Goal: Task Accomplishment & Management: Manage account settings

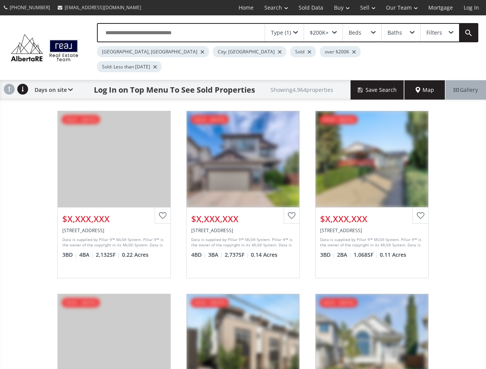
click at [271, 8] on link "Search" at bounding box center [276, 7] width 34 height 15
click at [338, 8] on link "Buy" at bounding box center [342, 7] width 26 height 15
click at [365, 8] on link "Sell" at bounding box center [368, 7] width 26 height 15
click at [401, 8] on link "Our Team" at bounding box center [402, 7] width 42 height 15
click at [471, 8] on link "Log In" at bounding box center [471, 7] width 26 height 15
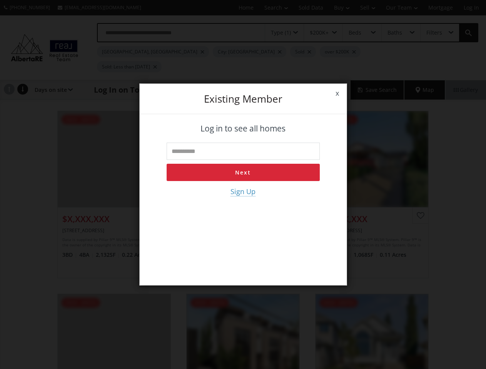
click at [284, 33] on div "x Existing member Log in to see all homes Next Sign Up" at bounding box center [243, 184] width 486 height 369
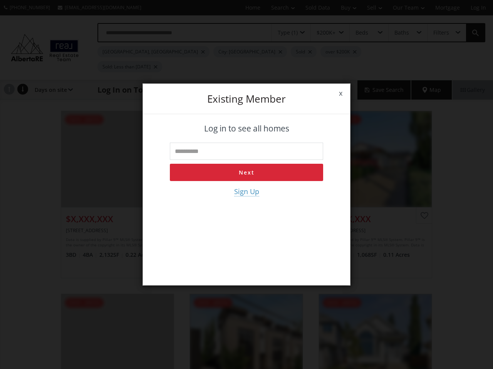
click at [323, 33] on div "x Existing member Log in to see all homes Next Sign Up" at bounding box center [246, 184] width 493 height 369
click at [362, 33] on div "x Existing member Log in to see all homes Next Sign Up" at bounding box center [246, 184] width 493 height 369
click at [401, 33] on div "x Existing member Log in to see all homes Next Sign Up" at bounding box center [246, 184] width 493 height 369
click at [440, 33] on div "x Existing member Log in to see all homes Next Sign Up" at bounding box center [246, 184] width 493 height 369
